Goal: Task Accomplishment & Management: Manage account settings

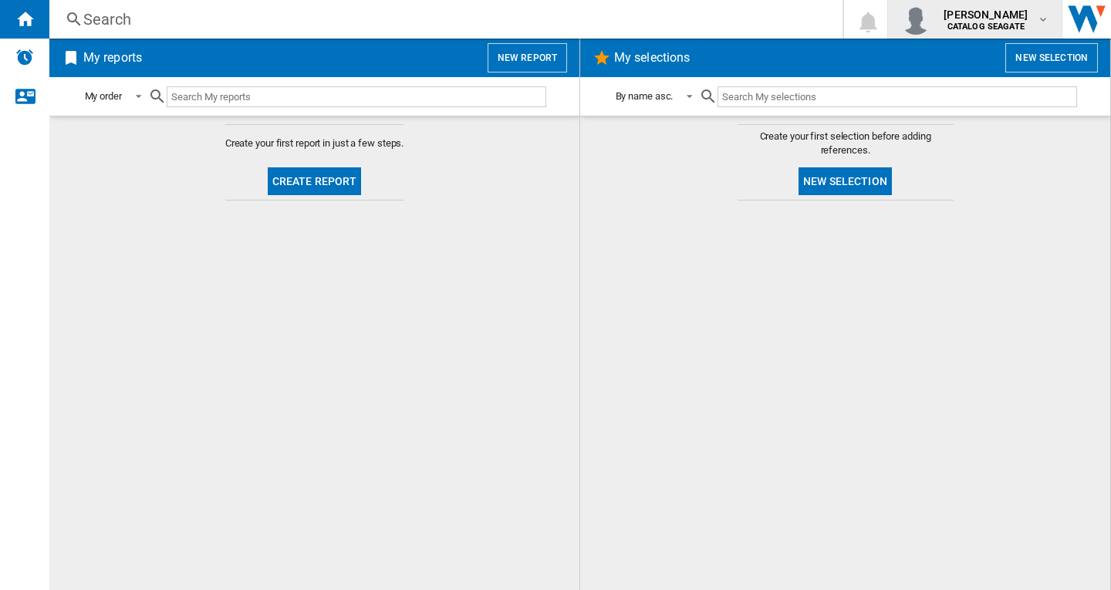
click at [1010, 25] on b "CATALOG SEAGATE" at bounding box center [985, 27] width 77 height 10
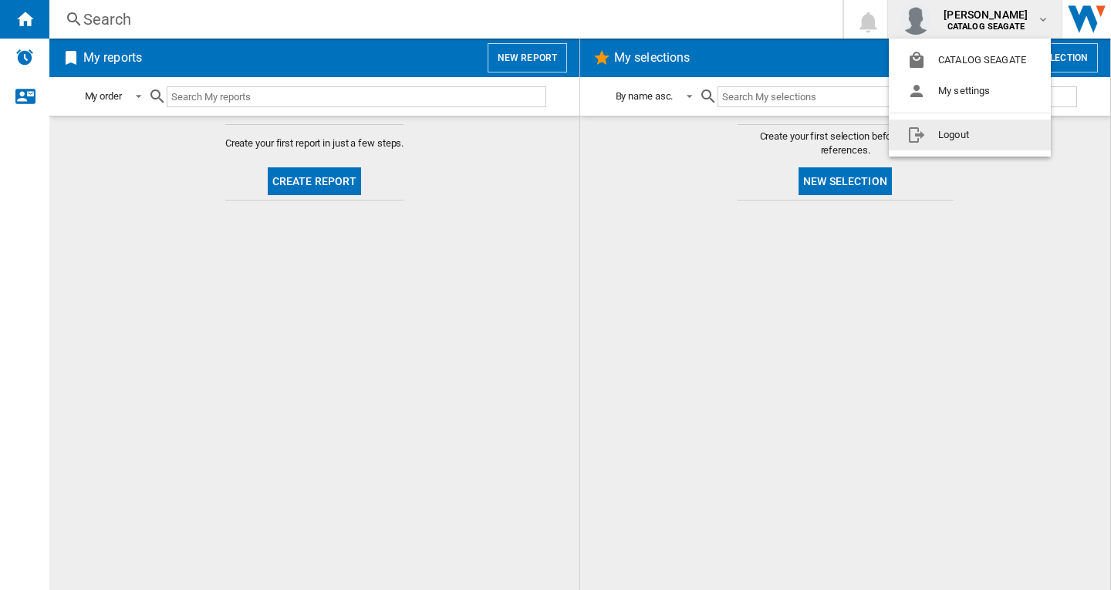
click at [973, 135] on button "Logout" at bounding box center [969, 135] width 162 height 31
